Goal: Task Accomplishment & Management: Use online tool/utility

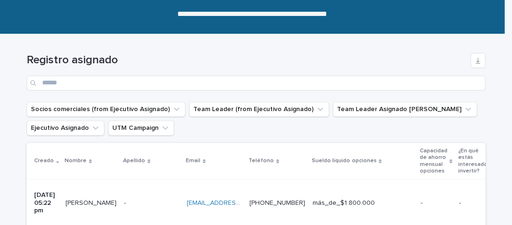
scroll to position [187, 0]
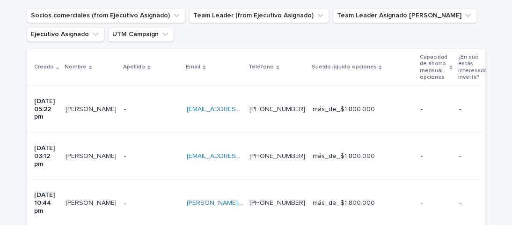
click at [135, 105] on p at bounding box center [151, 109] width 55 height 8
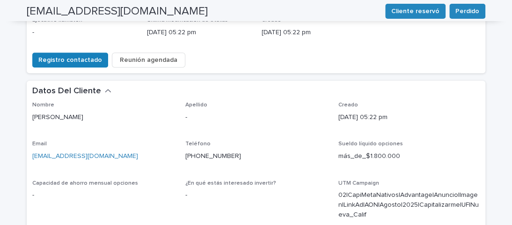
scroll to position [187, 0]
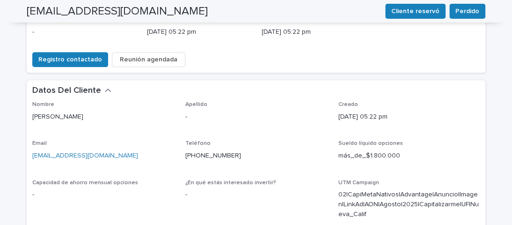
click at [64, 152] on link "[EMAIL_ADDRESS][DOMAIN_NAME]" at bounding box center [85, 155] width 106 height 7
click at [44, 55] on span "Registro contactado" at bounding box center [70, 59] width 64 height 9
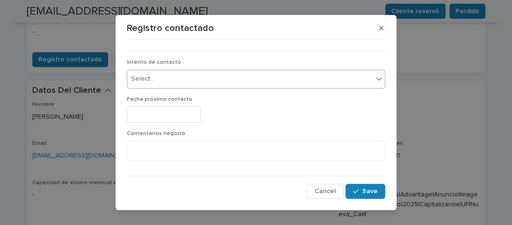
click at [159, 81] on div "Select..." at bounding box center [250, 78] width 246 height 15
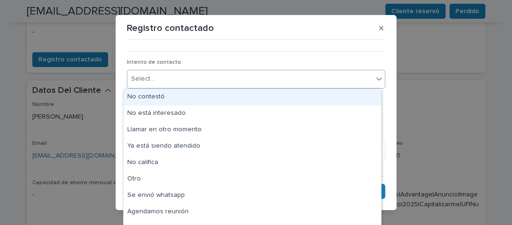
click at [169, 98] on div "No contestó" at bounding box center [252, 97] width 257 height 16
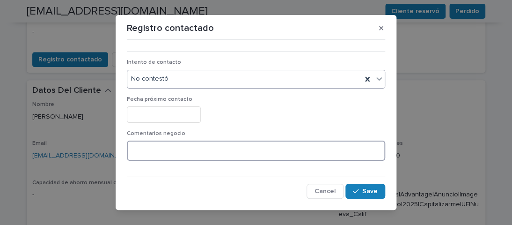
click at [163, 150] on textarea at bounding box center [256, 150] width 258 height 20
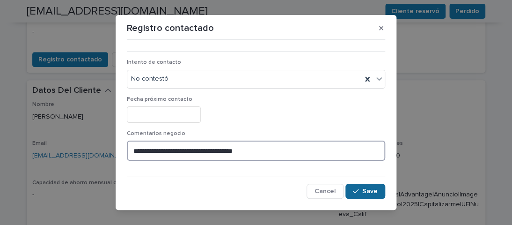
type textarea "**********"
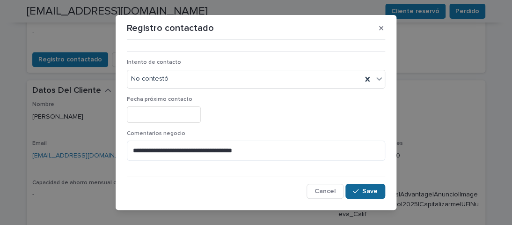
click at [361, 194] on button "Save" at bounding box center [366, 191] width 40 height 15
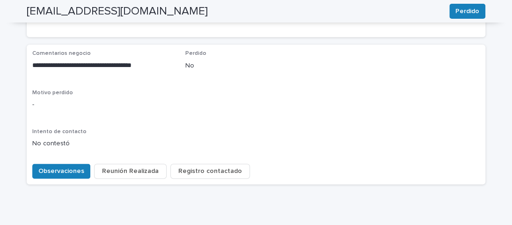
scroll to position [434, 0]
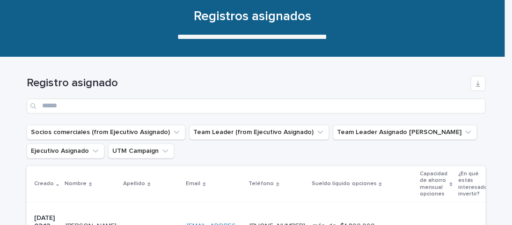
scroll to position [124, 0]
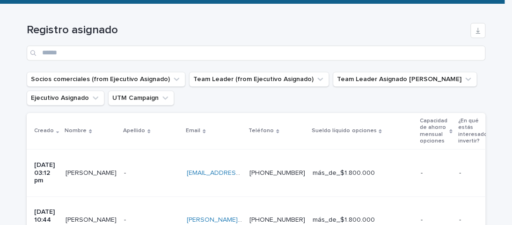
click at [124, 167] on p "-" at bounding box center [126, 172] width 4 height 10
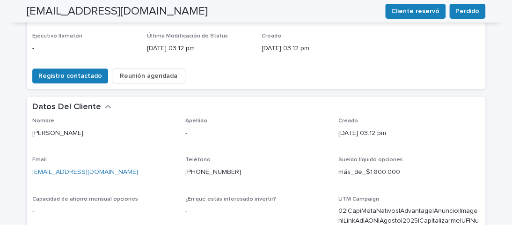
scroll to position [187, 0]
